Goal: Browse casually

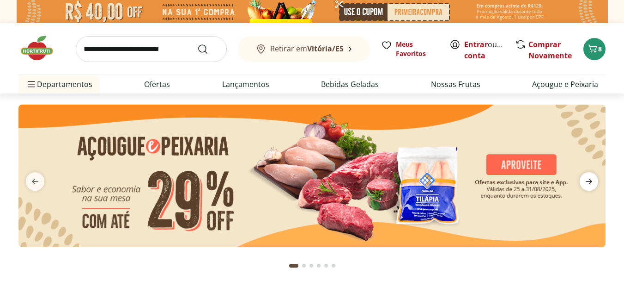
click at [588, 180] on icon "next" at bounding box center [589, 181] width 11 height 11
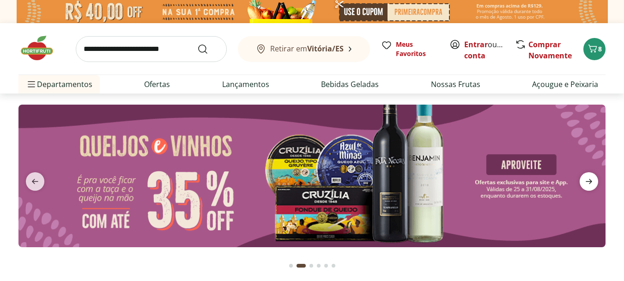
click at [587, 182] on icon "next" at bounding box center [589, 181] width 6 height 5
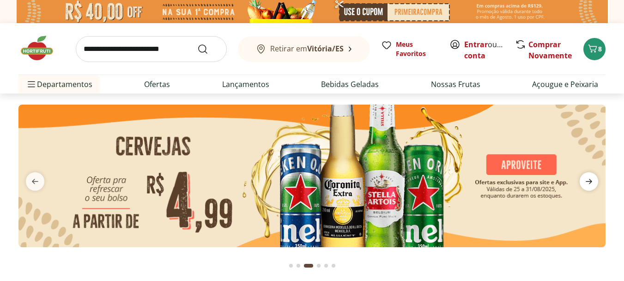
click at [586, 182] on icon "next" at bounding box center [589, 181] width 11 height 11
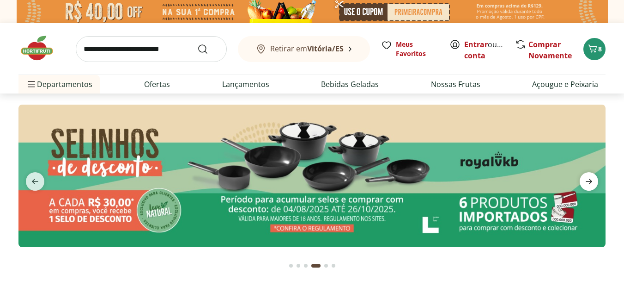
click at [586, 181] on icon "next" at bounding box center [589, 181] width 11 height 11
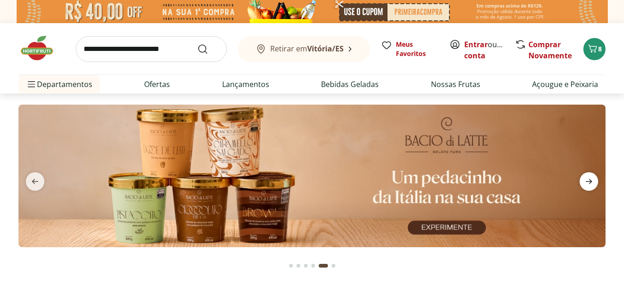
click at [586, 181] on icon "next" at bounding box center [589, 181] width 11 height 11
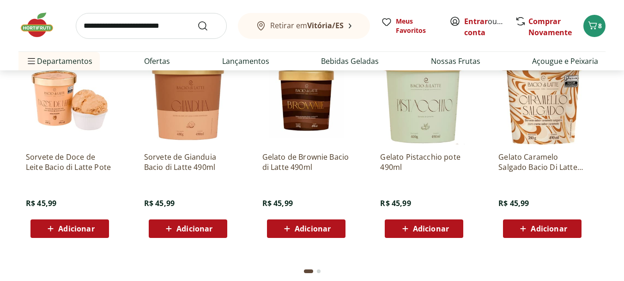
scroll to position [2820, 0]
